Goal: Find specific page/section: Find specific page/section

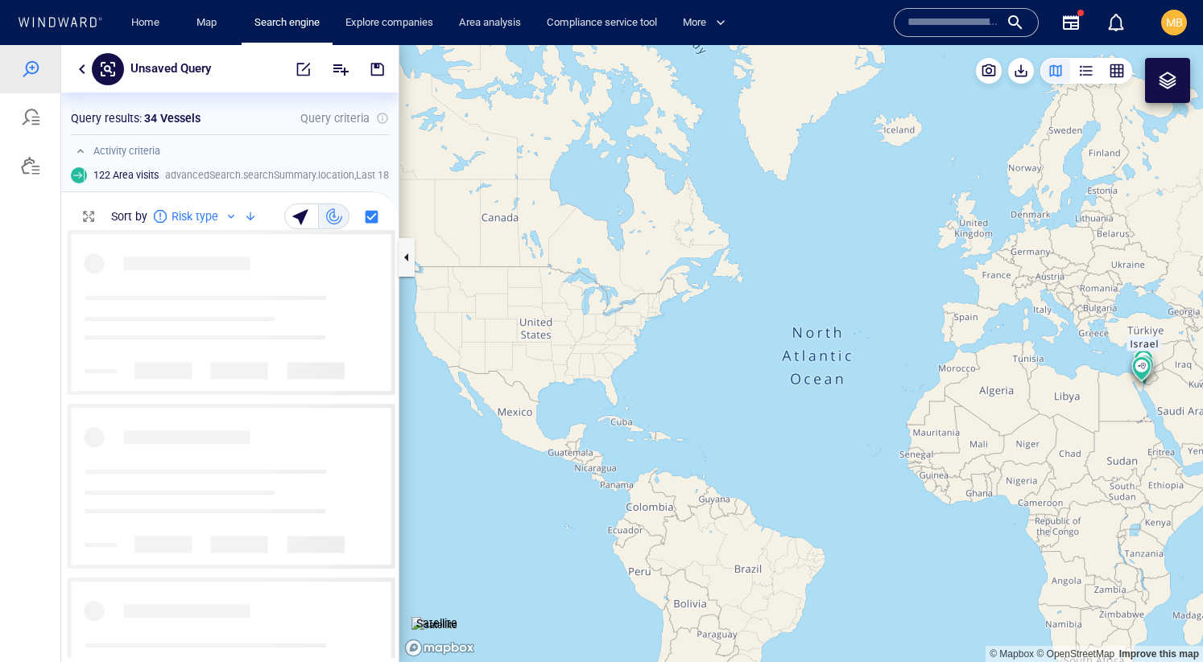
scroll to position [428, 337]
